Goal: Use online tool/utility: Utilize a website feature to perform a specific function

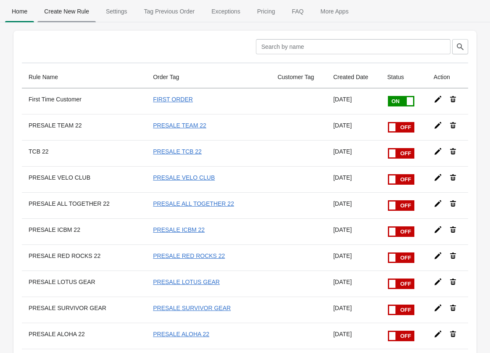
click at [60, 14] on span "Create New Rule" at bounding box center [66, 11] width 58 height 15
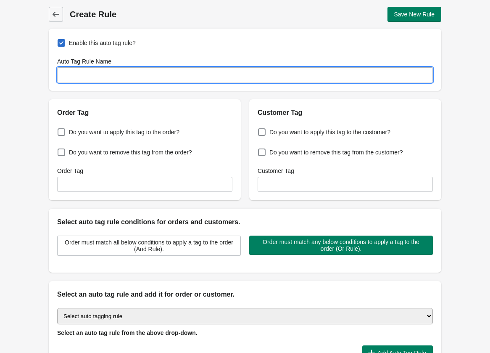
click at [132, 72] on input "Auto Tag Rule Name" at bounding box center [245, 74] width 376 height 15
type input "PRESALE MARBELLA"
click at [106, 133] on span "Do you want to apply this tag to the order?" at bounding box center [124, 132] width 110 height 8
click at [60, 130] on input "Do you want to apply this tag to the order?" at bounding box center [59, 129] width 0 height 0
checkbox input "true"
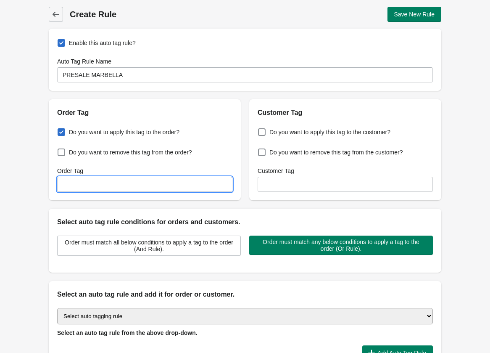
click at [128, 182] on input "Order Tag" at bounding box center [144, 183] width 175 height 15
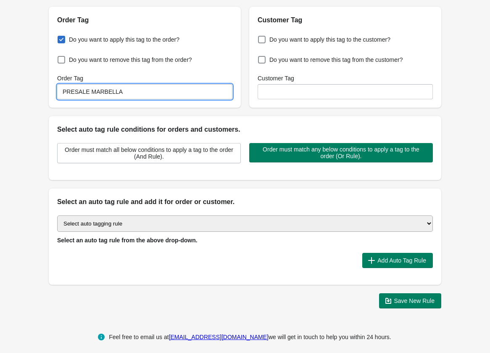
scroll to position [93, 0]
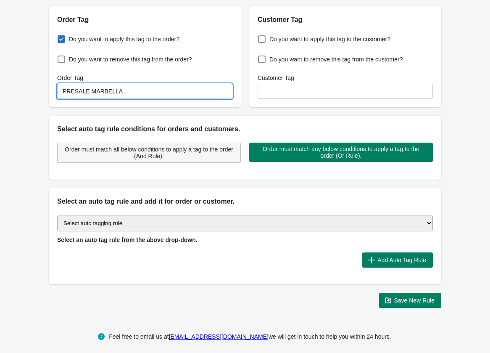
type input "PRESALE MARBELLA"
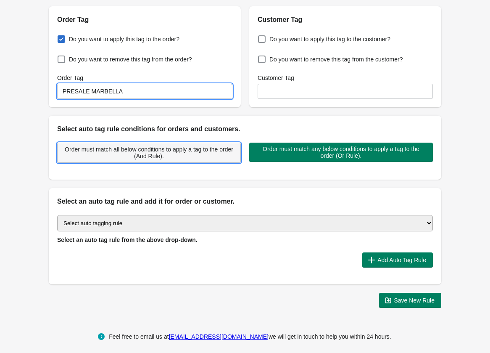
click at [167, 152] on span "Order must match all below conditions to apply a tag to the order (And Rule)." at bounding box center [148, 152] width 169 height 13
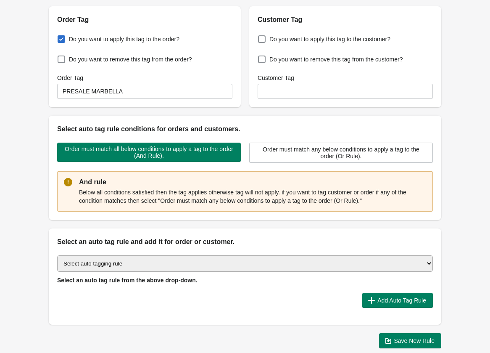
click at [173, 265] on select "Select auto tagging rule Tag by order amount Tag based on the order count (Volu…" at bounding box center [245, 263] width 376 height 16
select select "2"
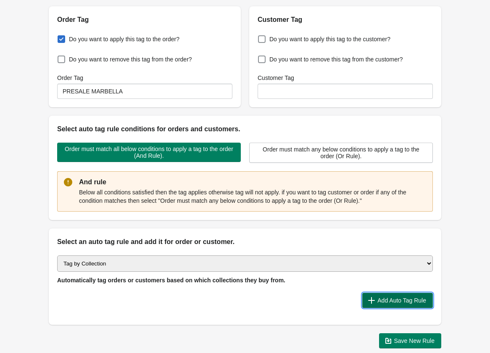
click at [386, 301] on span "Add Auto Tag Rule" at bounding box center [401, 300] width 49 height 7
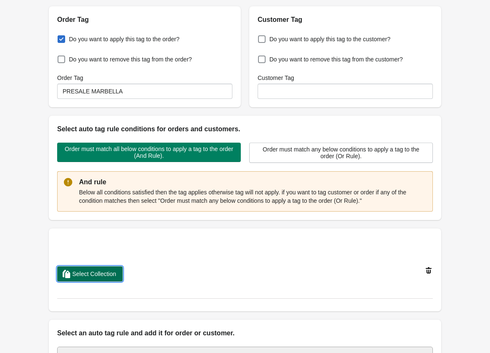
click at [93, 276] on span "Select Collection" at bounding box center [94, 273] width 44 height 7
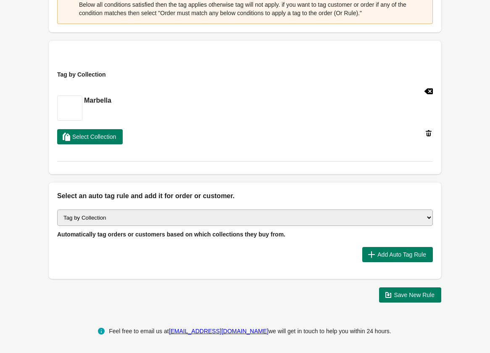
scroll to position [279, 0]
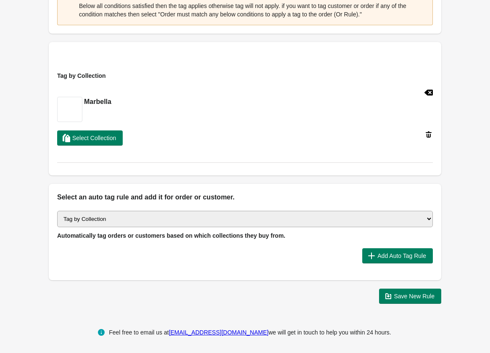
click at [411, 297] on span "Save New Rule" at bounding box center [414, 295] width 41 height 7
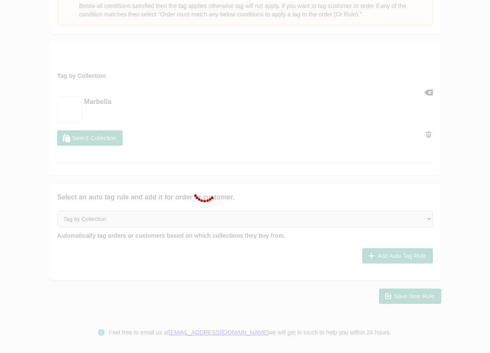
scroll to position [280, 0]
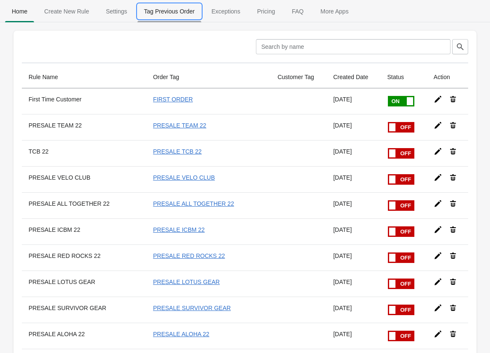
click at [182, 12] on span "Tag Previous Order" at bounding box center [169, 11] width 64 height 15
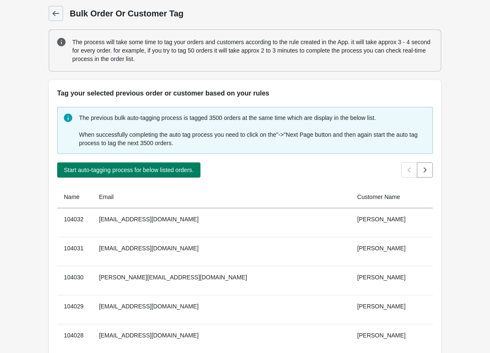
scroll to position [78, 0]
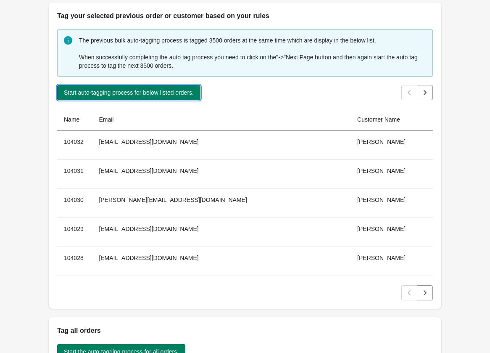
click at [124, 92] on span "Start auto-tagging process for below listed orders." at bounding box center [129, 92] width 130 height 7
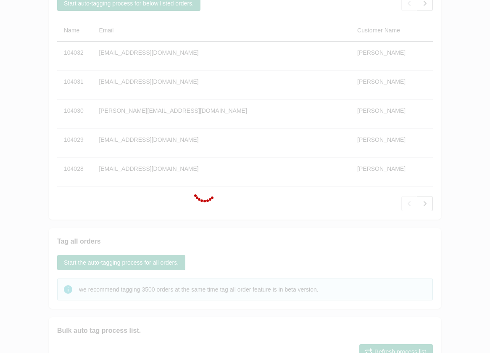
scroll to position [165, 0]
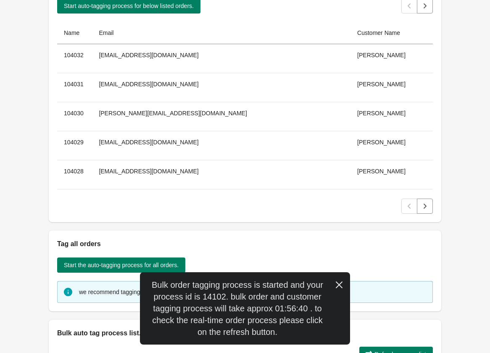
click at [343, 284] on icon "button" at bounding box center [339, 284] width 8 height 8
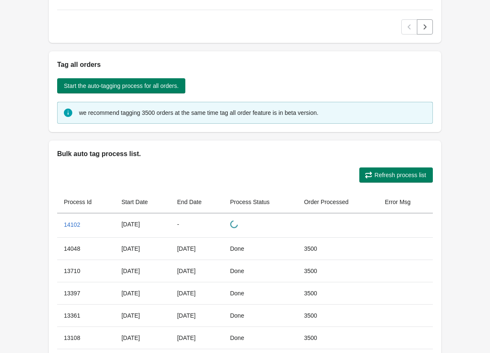
scroll to position [447, 0]
